Goal: Task Accomplishment & Management: Use online tool/utility

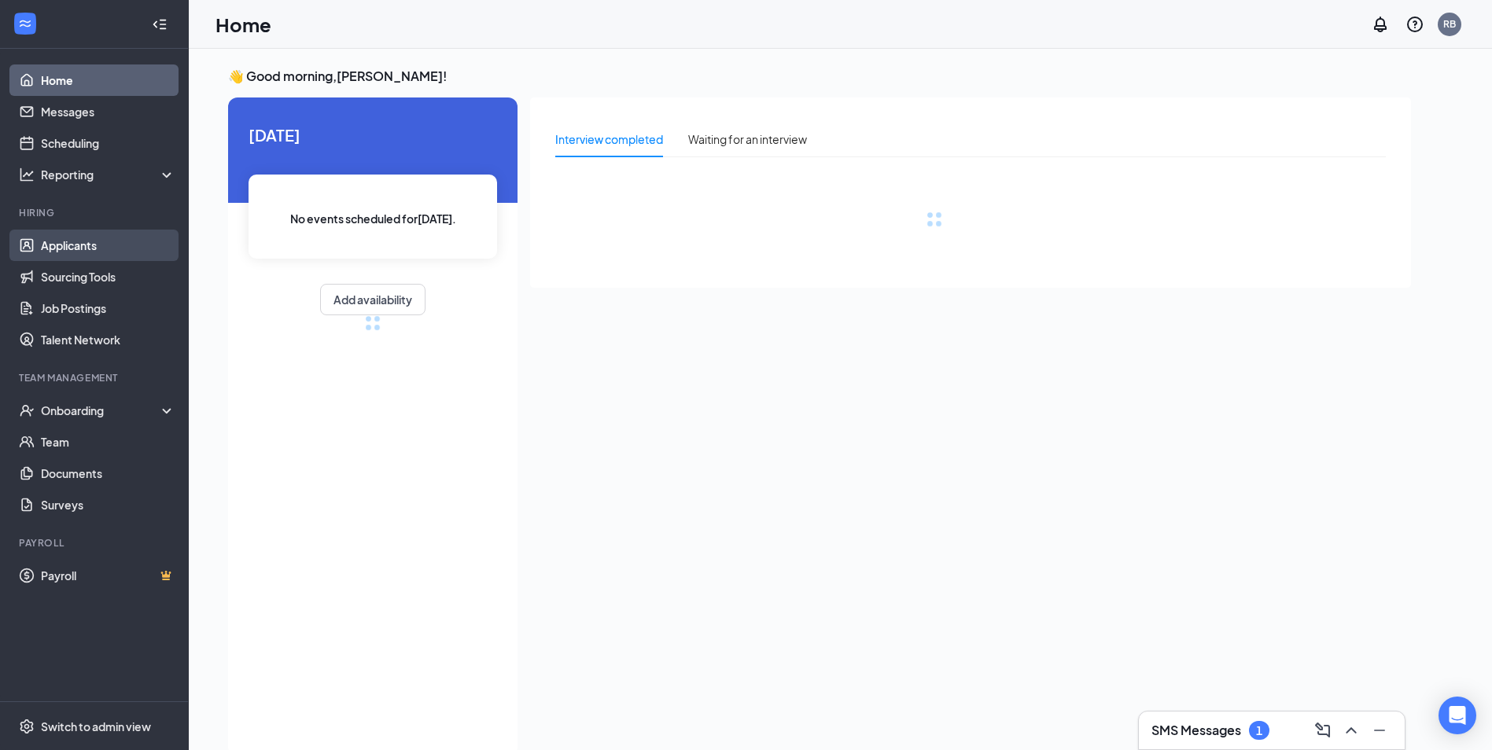
click at [90, 245] on link "Applicants" at bounding box center [108, 245] width 135 height 31
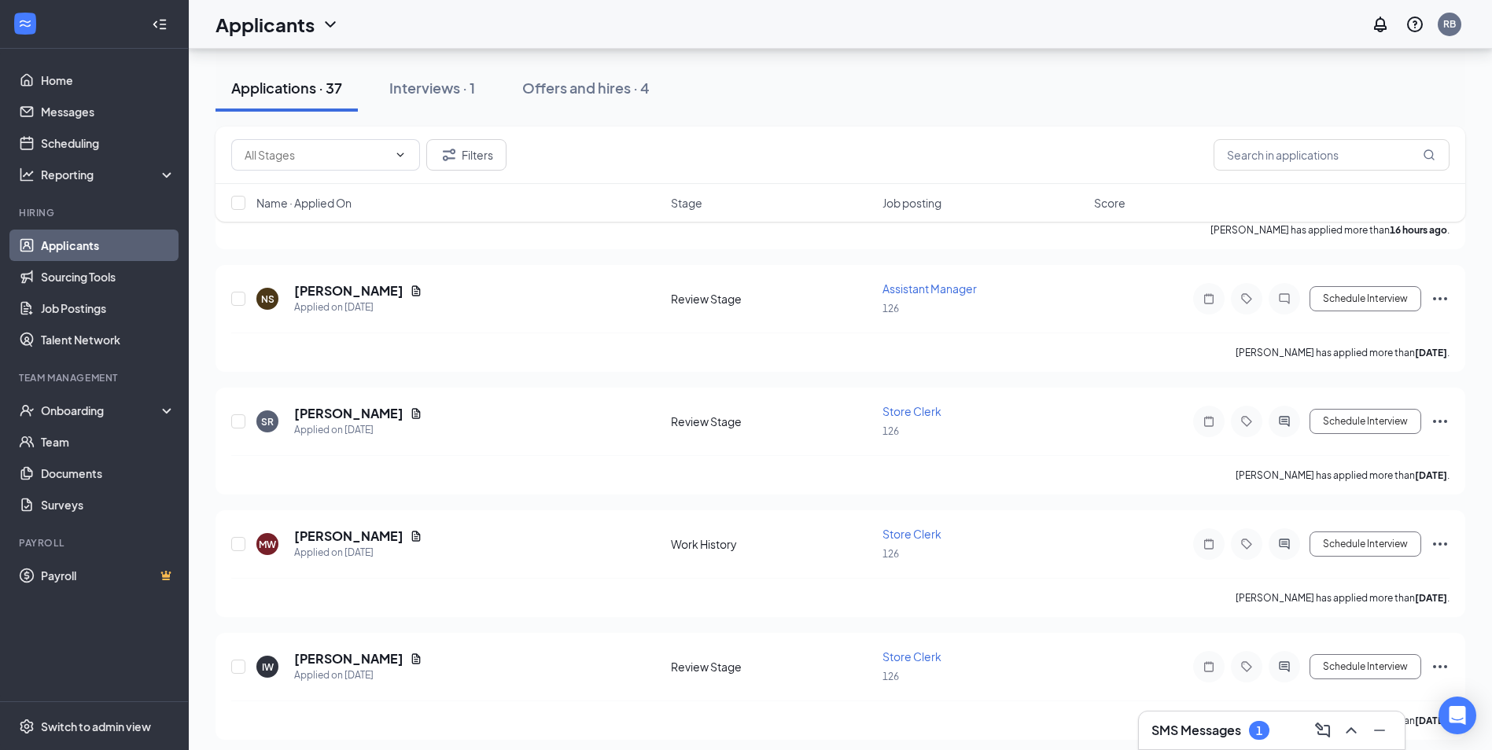
scroll to position [186, 0]
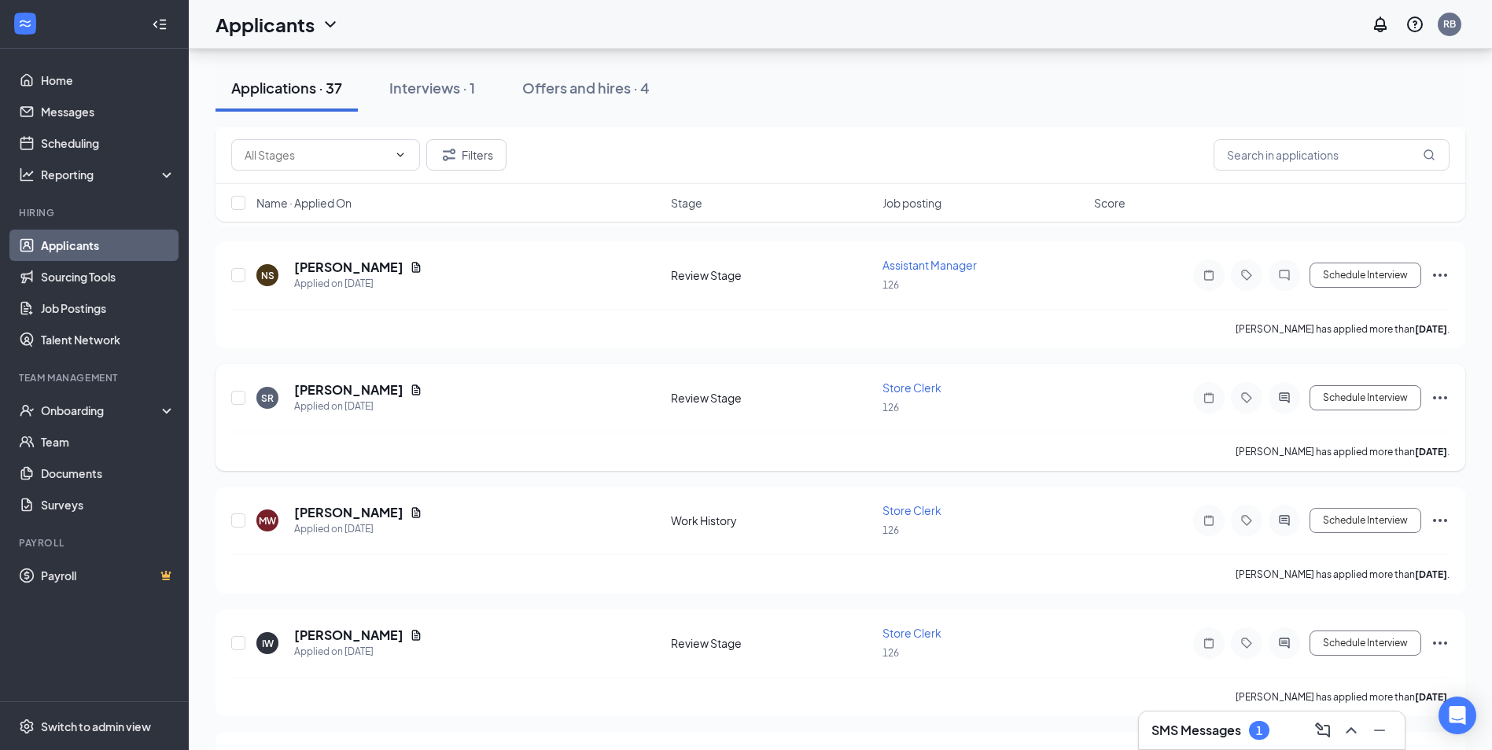
click at [1441, 397] on icon "Ellipses" at bounding box center [1440, 397] width 14 height 3
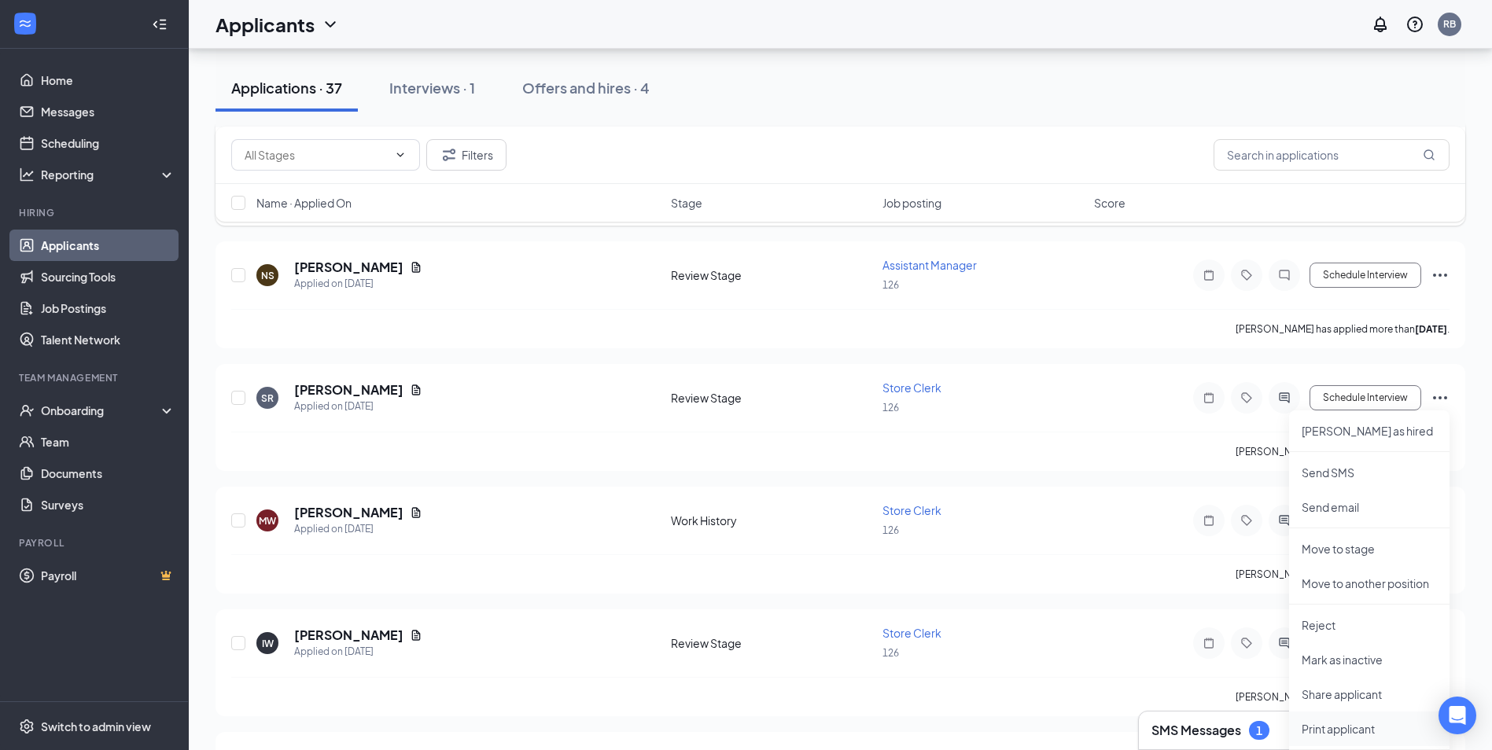
click at [1325, 731] on p "Print applicant" at bounding box center [1369, 729] width 135 height 16
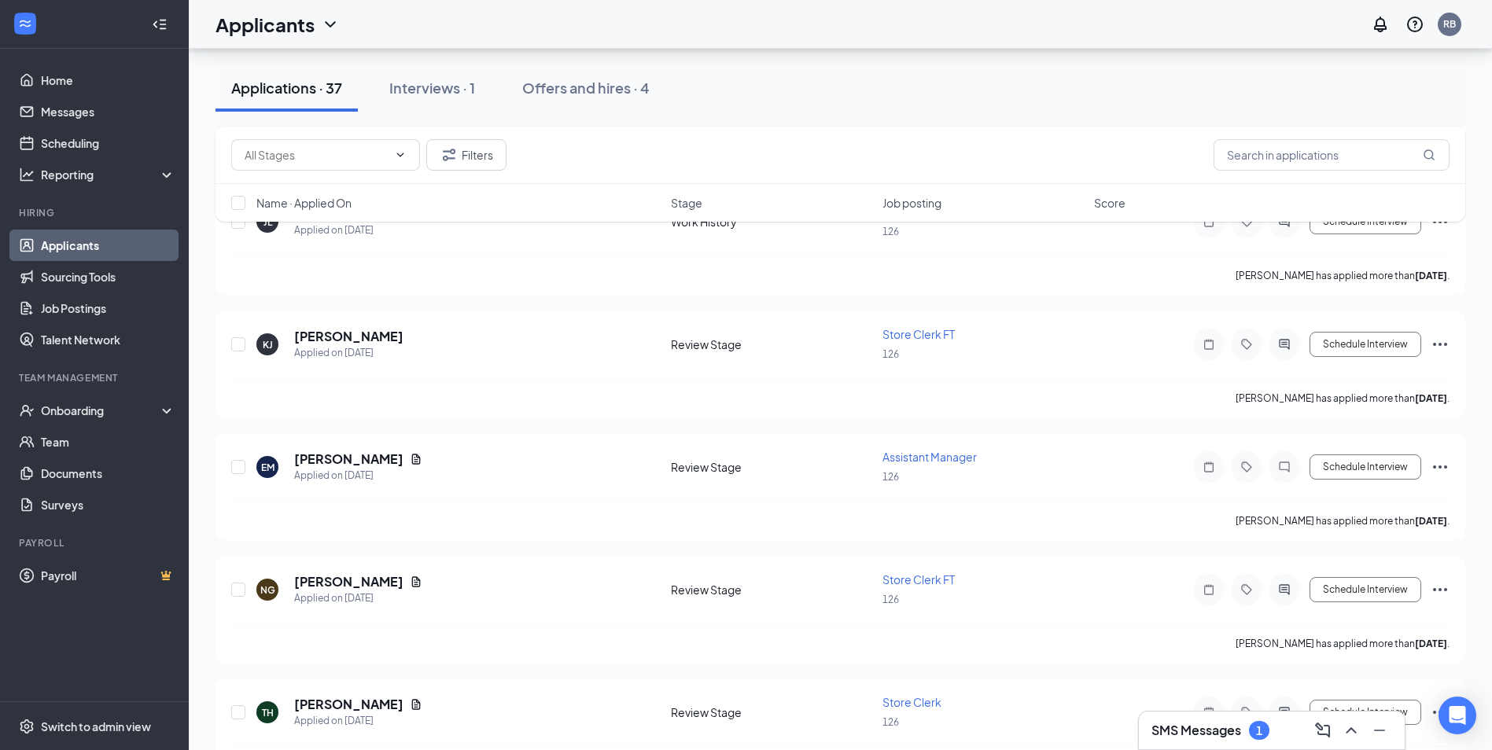
scroll to position [0, 0]
